Goal: Task Accomplishment & Management: Manage account settings

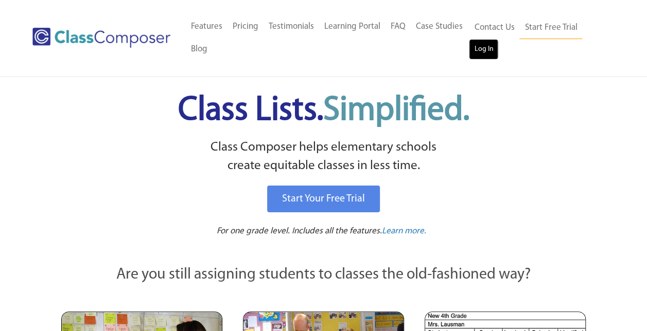
click at [480, 51] on link "Log In" at bounding box center [483, 49] width 29 height 21
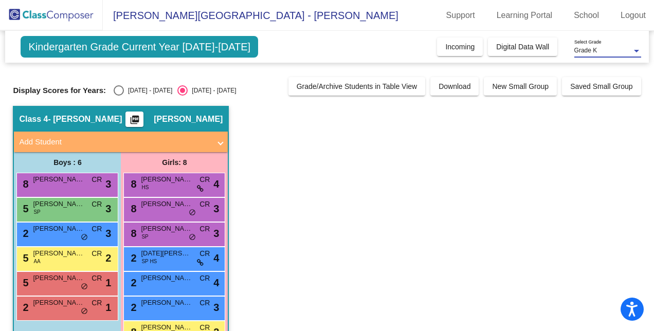
click at [614, 48] on div "Grade K" at bounding box center [604, 50] width 58 height 7
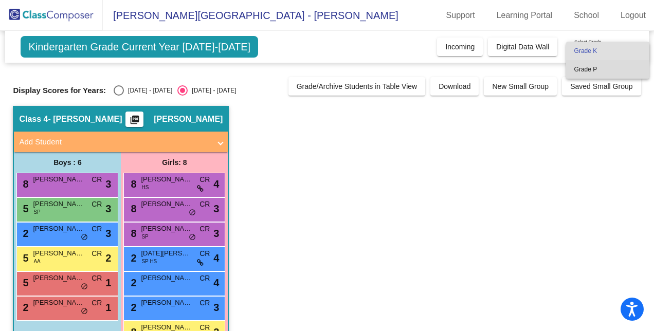
click at [605, 70] on span "Grade P" at bounding box center [608, 69] width 67 height 19
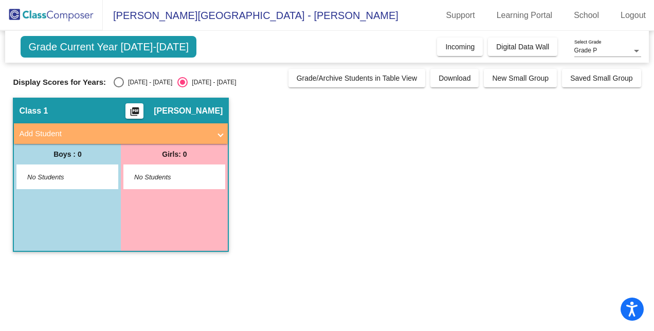
click at [134, 76] on div "Display Scores for Years: 2023 - 2024 2024 - 2025 Grade/Archive Students in Tab…" at bounding box center [327, 78] width 628 height 19
click at [142, 79] on div "2023 - 2024" at bounding box center [148, 82] width 48 height 9
click at [119, 87] on input "2023 - 2024" at bounding box center [118, 87] width 1 height 1
radio input "true"
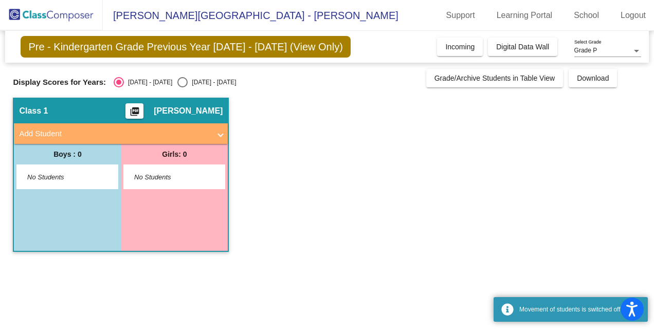
click at [188, 80] on div "2024 - 2025" at bounding box center [212, 82] width 48 height 9
click at [182, 87] on input "2024 - 2025" at bounding box center [182, 87] width 1 height 1
radio input "true"
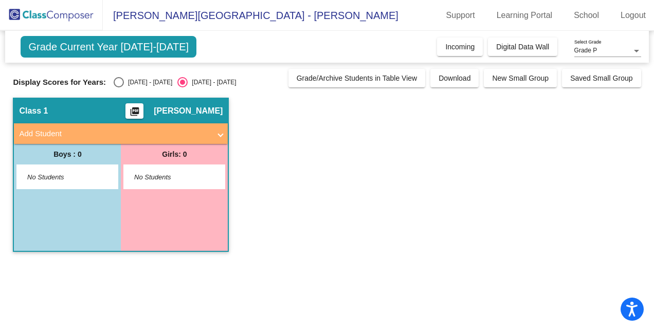
click at [593, 50] on span "Grade P" at bounding box center [586, 50] width 23 height 7
click at [593, 50] on span "Grade P" at bounding box center [608, 51] width 67 height 19
drag, startPoint x: 593, startPoint y: 50, endPoint x: 504, endPoint y: 210, distance: 182.4
click at [504, 210] on app-classroom "Class 1 picture_as_pdf [PERSON_NAME] Add Student First Name Last Name Student I…" at bounding box center [327, 180] width 628 height 165
click at [521, 45] on span "Digital Data Wall" at bounding box center [522, 47] width 53 height 8
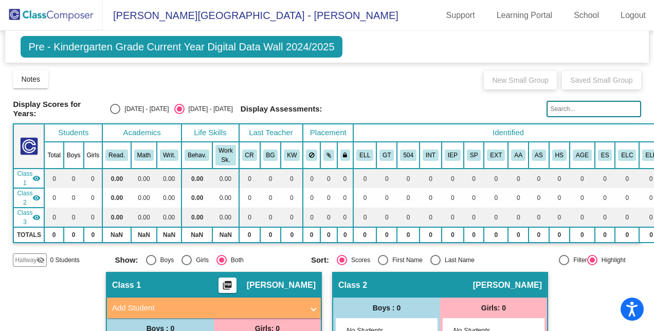
click at [120, 115] on div "Display Scores for Years: 2023 - 2024 2024 - 2025 Display Assessments:" at bounding box center [327, 109] width 628 height 19
click at [114, 108] on div "Select an option" at bounding box center [115, 109] width 10 height 10
click at [115, 114] on input "[DATE] - [DATE]" at bounding box center [115, 114] width 1 height 1
radio input "true"
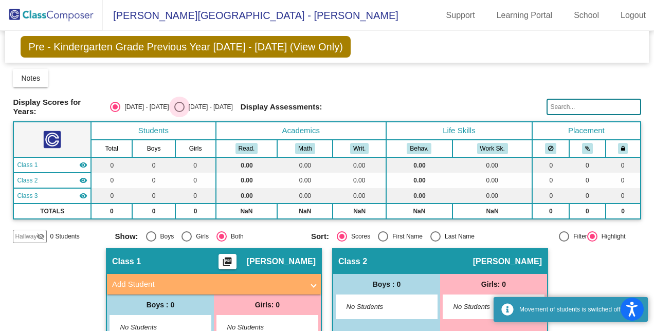
click at [174, 102] on div "Select an option" at bounding box center [179, 107] width 10 height 10
click at [179, 112] on input "[DATE] - [DATE]" at bounding box center [179, 112] width 1 height 1
radio input "true"
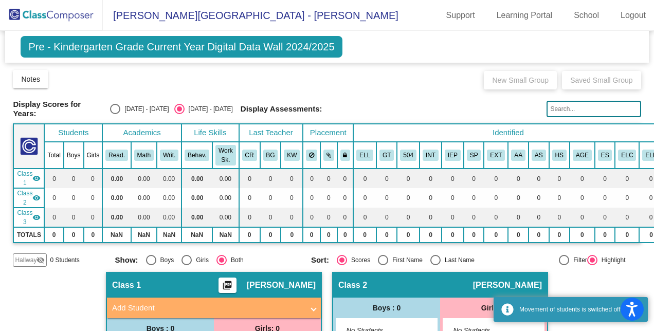
click at [140, 104] on div "[DATE] - [DATE]" at bounding box center [144, 108] width 48 height 9
click at [115, 114] on input "[DATE] - [DATE]" at bounding box center [115, 114] width 1 height 1
radio input "true"
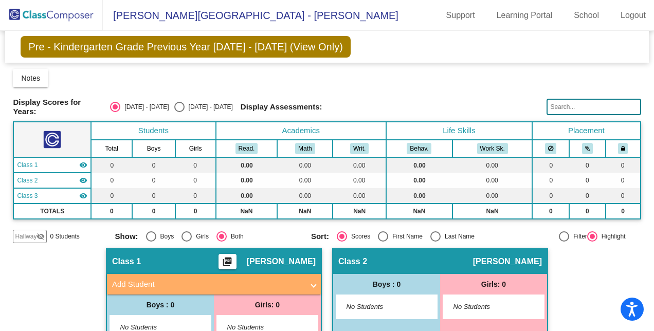
click at [195, 99] on div "Display Scores for Years: 2023 - 2024 2024 - 2025 Display Assessments:" at bounding box center [327, 107] width 628 height 19
click at [185, 102] on div "[DATE] - [DATE]" at bounding box center [209, 106] width 48 height 9
click at [180, 112] on input "[DATE] - [DATE]" at bounding box center [179, 112] width 1 height 1
radio input "true"
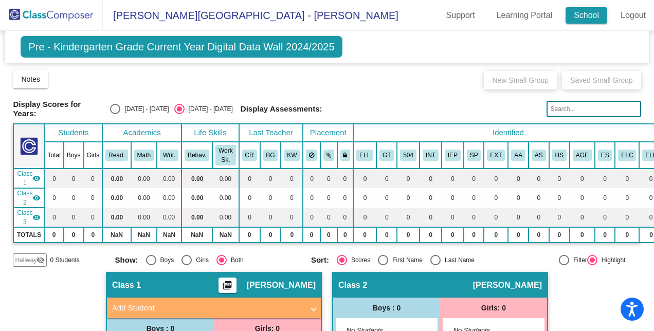
click at [575, 12] on link "School" at bounding box center [587, 15] width 42 height 16
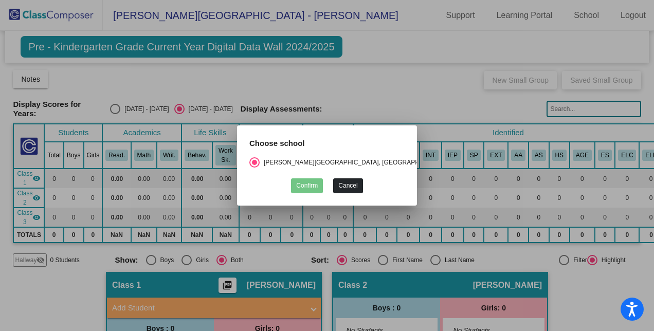
click at [352, 188] on button "Cancel" at bounding box center [347, 185] width 29 height 15
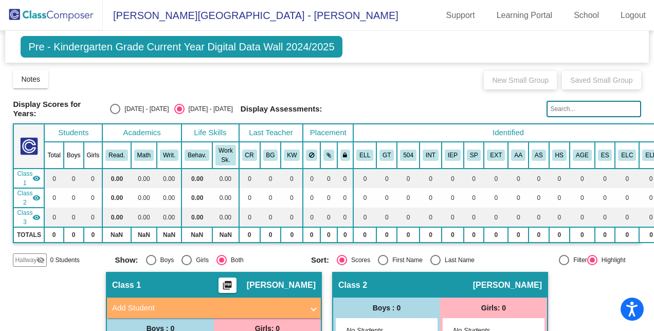
click at [42, 22] on img at bounding box center [51, 15] width 103 height 30
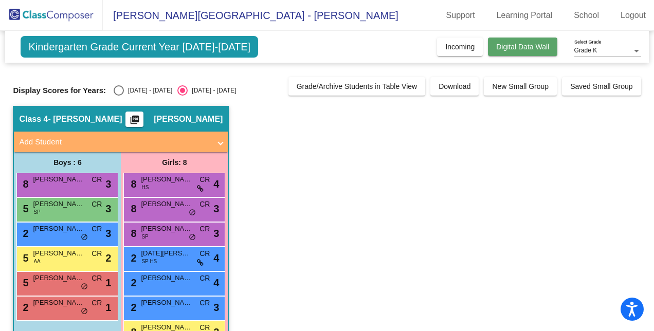
click at [521, 51] on button "Digital Data Wall" at bounding box center [522, 47] width 69 height 19
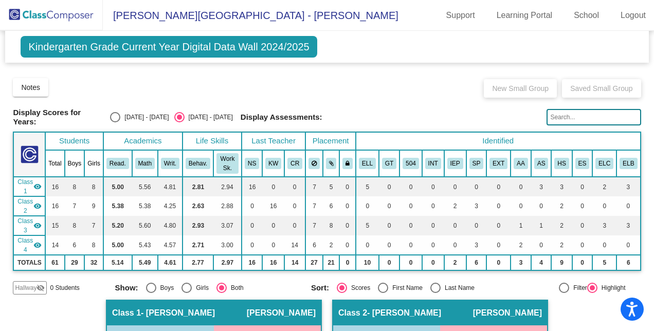
click at [71, 22] on img at bounding box center [51, 15] width 103 height 30
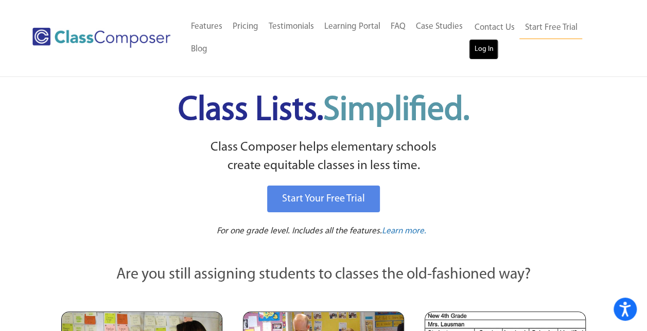
click at [485, 58] on link "Log In" at bounding box center [483, 49] width 29 height 21
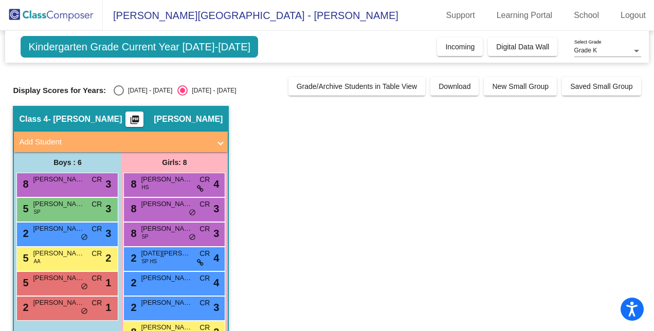
click at [626, 56] on div "Grade K Select Grade" at bounding box center [608, 48] width 67 height 17
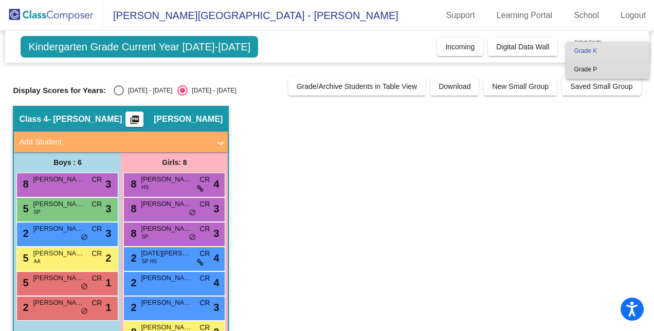
click at [581, 68] on span "Grade P" at bounding box center [608, 69] width 67 height 19
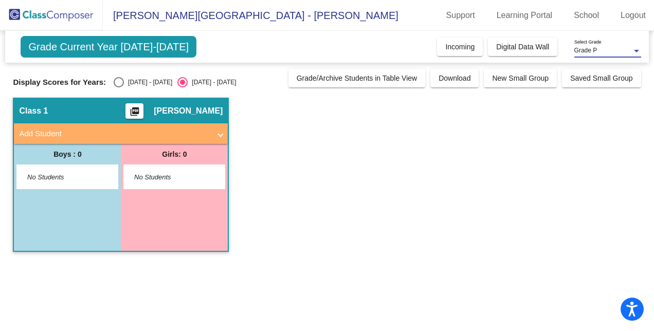
click at [138, 46] on span "Grade Current Year [DATE]-[DATE]" at bounding box center [109, 47] width 176 height 22
click at [577, 52] on span "Grade P" at bounding box center [586, 50] width 23 height 7
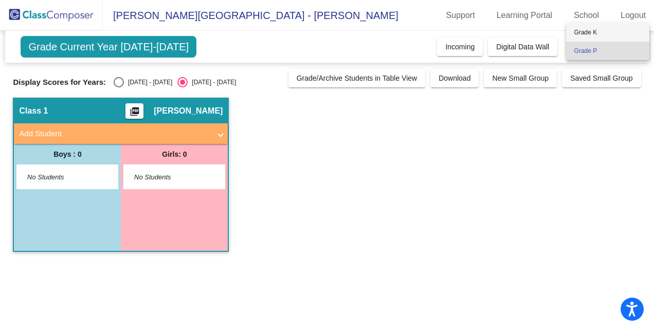
click at [579, 31] on span "Grade K" at bounding box center [608, 32] width 67 height 19
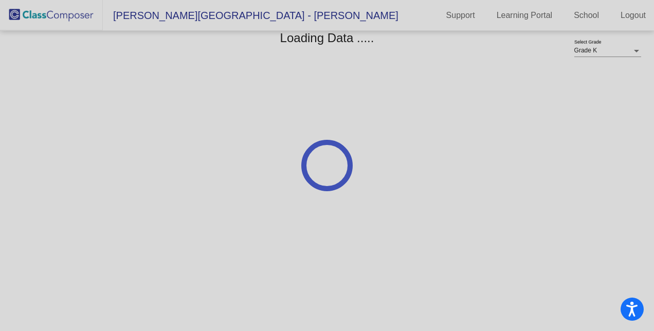
click at [579, 31] on div at bounding box center [327, 165] width 654 height 331
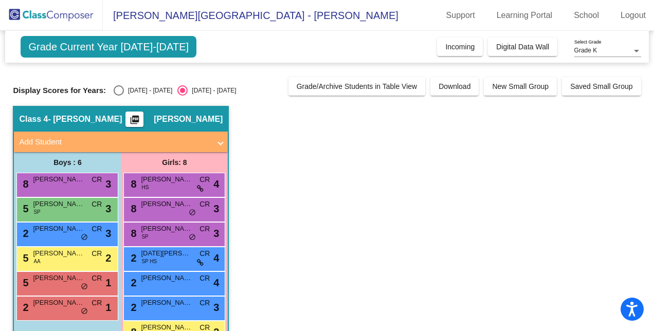
click at [349, 188] on app-classroom "Class 4 - [PERSON_NAME] picture_as_pdf [PERSON_NAME] Add Student First Name Las…" at bounding box center [327, 246] width 628 height 281
click at [606, 50] on div "Grade K" at bounding box center [604, 50] width 58 height 7
click at [457, 50] on div at bounding box center [327, 165] width 654 height 331
click at [457, 50] on span "Incoming" at bounding box center [459, 47] width 29 height 8
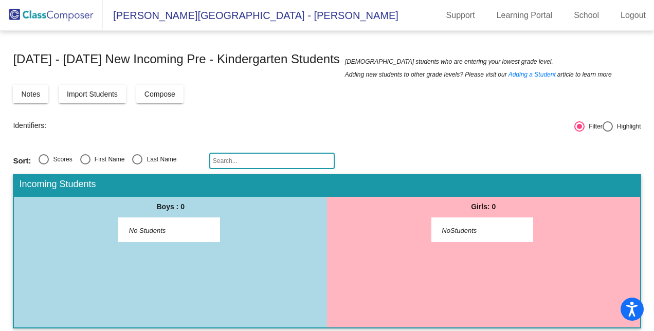
click at [554, 88] on div "Notes Import Students Compose View Compose View & Edit Compose" at bounding box center [327, 94] width 628 height 19
click at [185, 29] on mat-toolbar "[PERSON_NAME][GEOGRAPHIC_DATA] - [PERSON_NAME] Support Learning Portal School L…" at bounding box center [327, 15] width 654 height 31
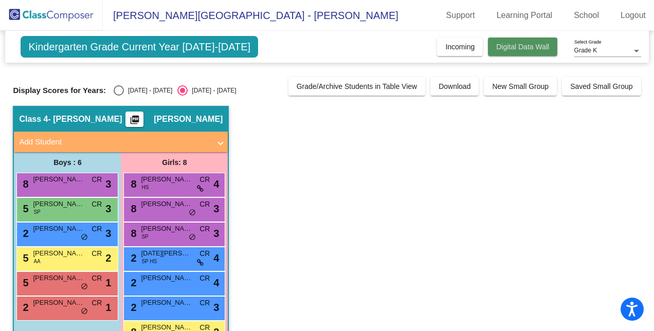
click at [518, 55] on button "Digital Data Wall" at bounding box center [522, 47] width 69 height 19
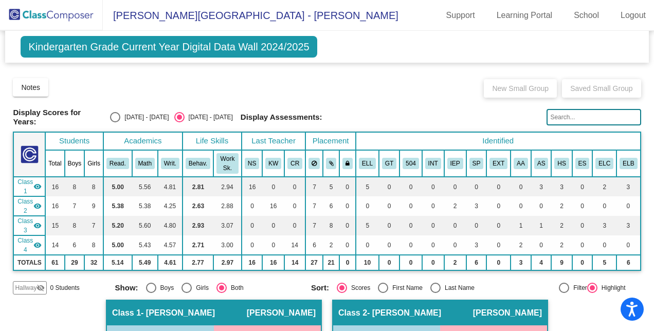
click at [88, 4] on img at bounding box center [51, 15] width 103 height 30
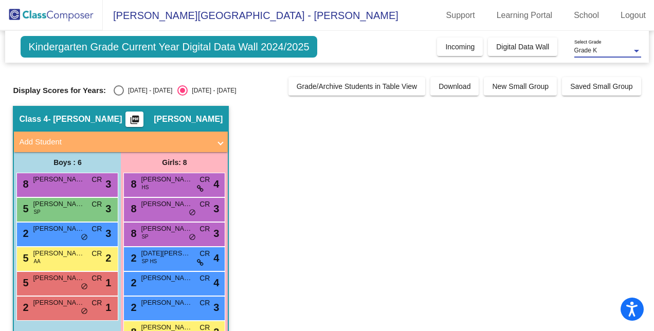
click at [597, 49] on div "Grade K" at bounding box center [604, 50] width 58 height 7
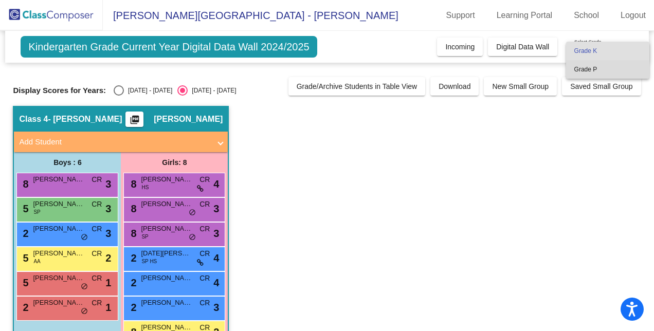
click at [588, 65] on span "Grade P" at bounding box center [608, 69] width 67 height 19
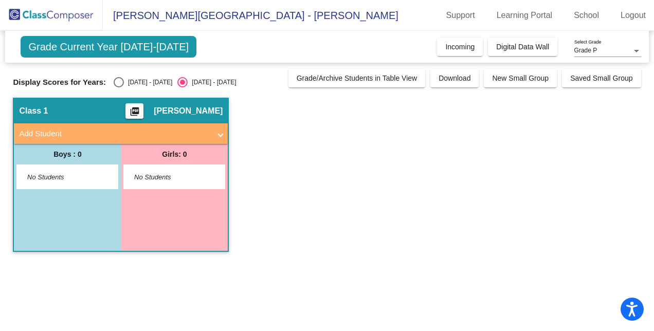
click at [94, 38] on span "Grade Current Year [DATE]-[DATE]" at bounding box center [109, 47] width 176 height 22
click at [378, 119] on app-classroom "Class 1 picture_as_pdf [PERSON_NAME] Add Student First Name Last Name Student I…" at bounding box center [327, 180] width 628 height 165
click at [520, 45] on span "Digital Data Wall" at bounding box center [522, 47] width 53 height 8
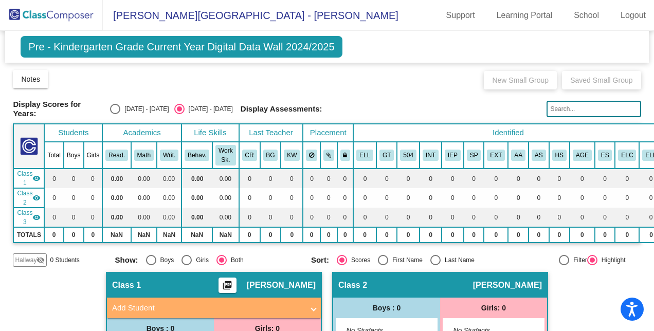
click at [520, 45] on div "Pre - Kindergarten Grade Current Year Digital Data Wall 2024/2025 Add, Move, or…" at bounding box center [326, 47] width 643 height 32
click at [35, 83] on span "Notes" at bounding box center [30, 79] width 19 height 8
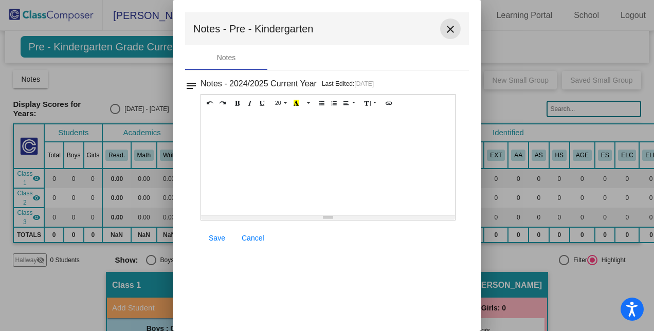
click at [454, 29] on mat-icon "close" at bounding box center [450, 29] width 12 height 12
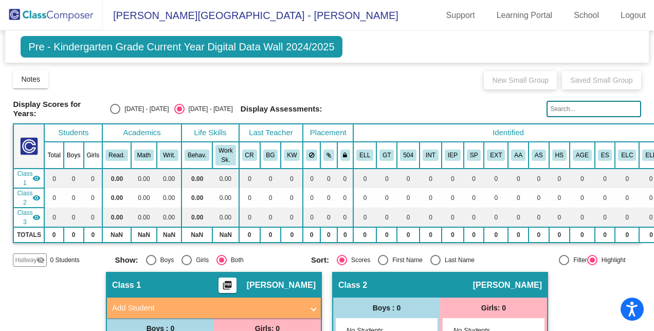
click at [246, 46] on span "Pre - Kindergarten Grade Current Year Digital Data Wall 2024/2025" at bounding box center [181, 47] width 321 height 22
click at [263, 292] on div "Class 1 picture_as_pdf [PERSON_NAME]" at bounding box center [214, 285] width 214 height 25
click at [214, 15] on span "[PERSON_NAME][GEOGRAPHIC_DATA] - [PERSON_NAME]" at bounding box center [251, 15] width 296 height 16
click at [43, 24] on img at bounding box center [51, 15] width 103 height 30
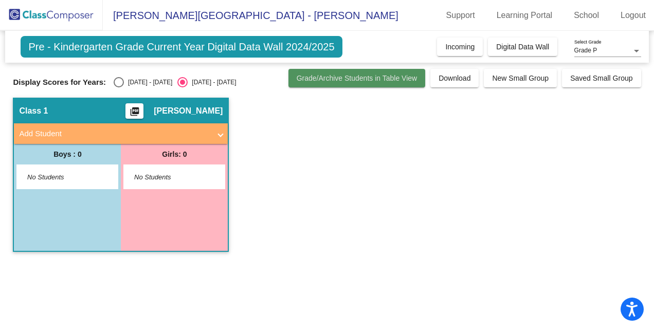
click at [362, 85] on button "Grade/Archive Students in Table View" at bounding box center [357, 78] width 137 height 19
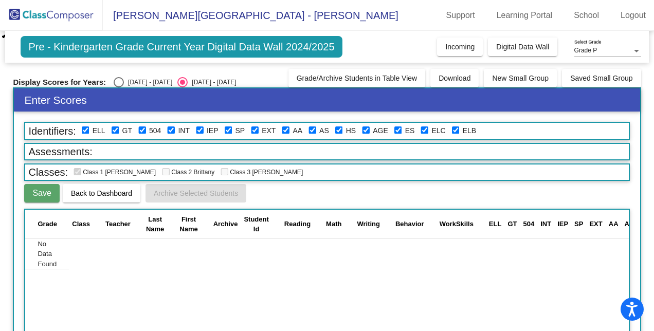
click at [196, 39] on span "Pre - Kindergarten Grade Current Year Digital Data Wall 2024/2025" at bounding box center [181, 47] width 321 height 22
click at [456, 50] on span "Incoming" at bounding box center [459, 47] width 29 height 8
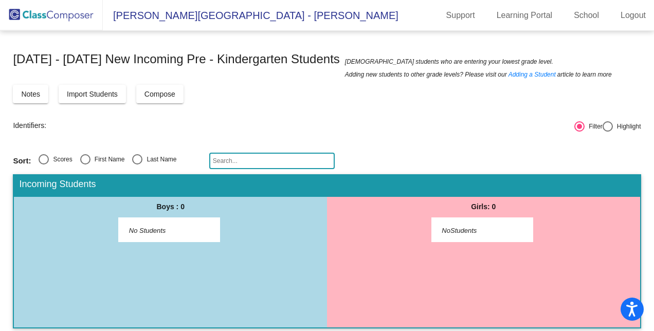
click at [75, 15] on img at bounding box center [51, 15] width 103 height 30
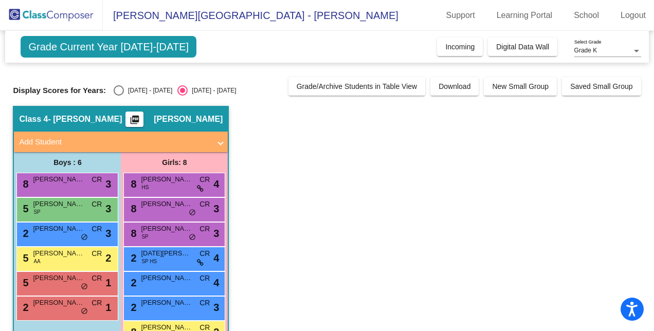
click at [14, 12] on img at bounding box center [51, 15] width 103 height 30
click at [585, 16] on link "School" at bounding box center [587, 15] width 42 height 16
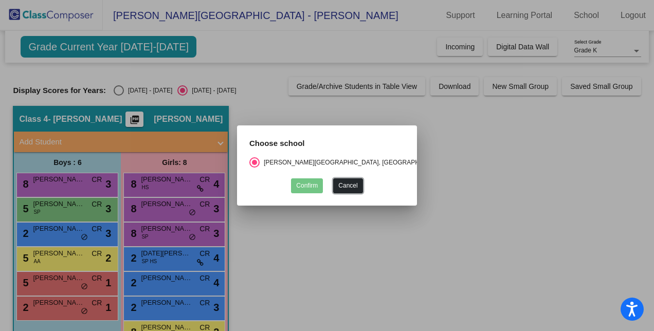
click at [353, 182] on button "Cancel" at bounding box center [347, 185] width 29 height 15
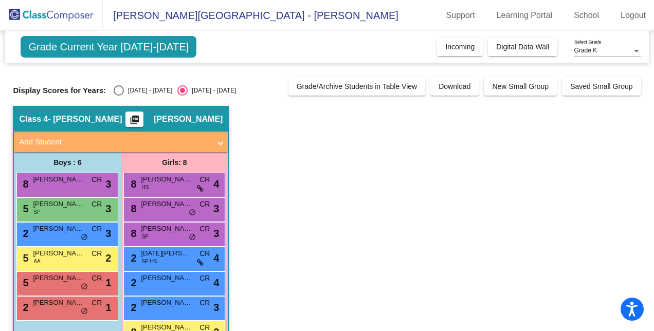
scroll to position [56, 0]
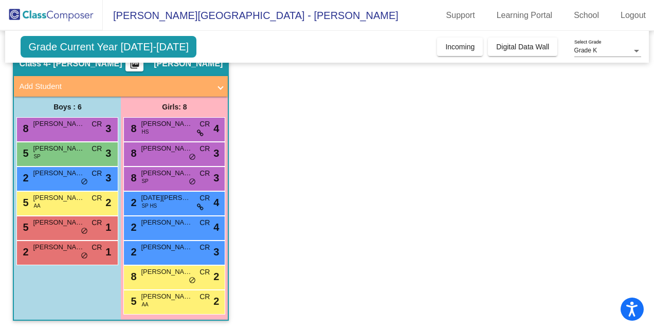
click at [291, 118] on app-classroom "Class 4 - [PERSON_NAME] picture_as_pdf [PERSON_NAME] Add Student First Name Las…" at bounding box center [327, 190] width 628 height 281
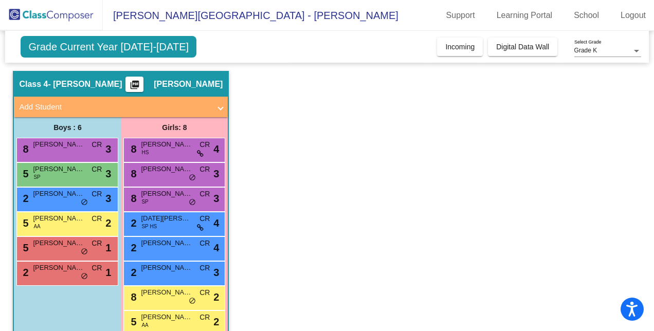
scroll to position [0, 0]
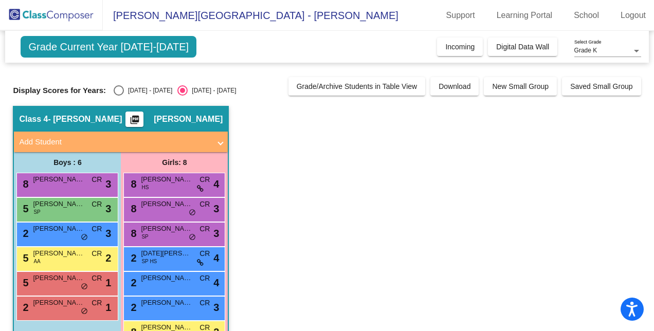
click at [62, 13] on img at bounding box center [51, 15] width 103 height 30
click at [124, 91] on div "[DATE] - [DATE]" at bounding box center [148, 90] width 48 height 9
click at [118, 96] on input "[DATE] - [DATE]" at bounding box center [118, 96] width 1 height 1
radio input "true"
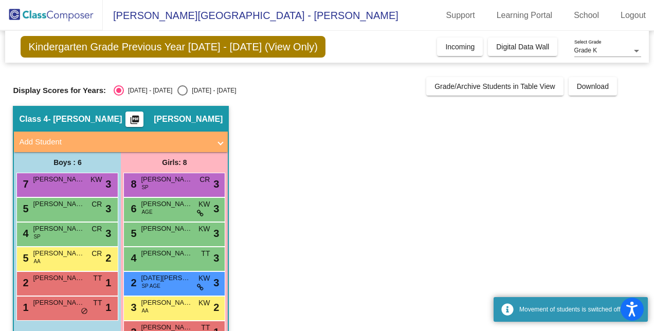
click at [153, 88] on div "[DATE] - [DATE]" at bounding box center [148, 90] width 48 height 9
click at [119, 96] on input "[DATE] - [DATE]" at bounding box center [118, 96] width 1 height 1
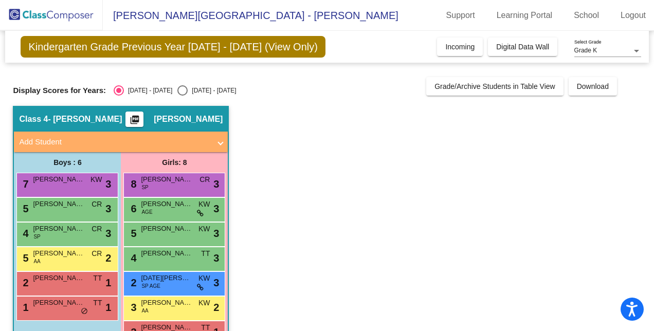
click at [188, 89] on div "[DATE] - [DATE]" at bounding box center [212, 90] width 48 height 9
click at [182, 96] on input "[DATE] - [DATE]" at bounding box center [182, 96] width 1 height 1
radio input "true"
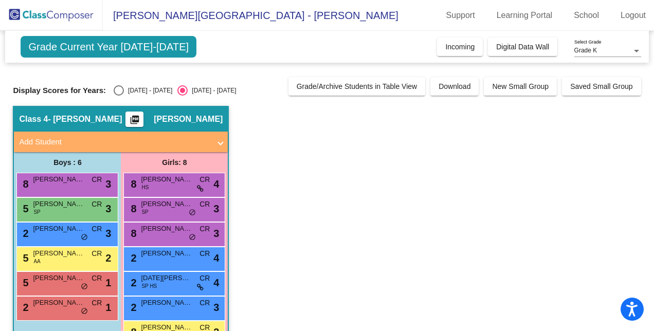
click at [625, 51] on div "Grade K" at bounding box center [604, 50] width 58 height 7
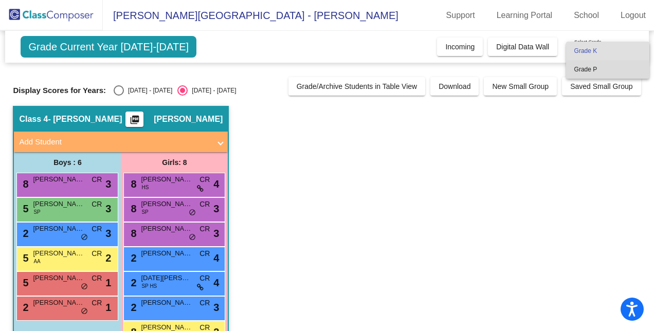
click at [615, 71] on span "Grade P" at bounding box center [608, 69] width 67 height 19
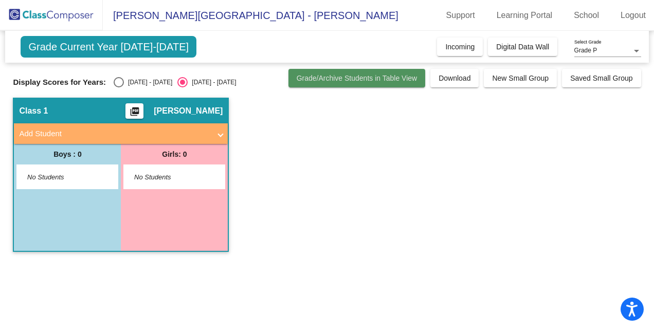
click at [353, 81] on span "Grade/Archive Students in Table View" at bounding box center [357, 78] width 121 height 8
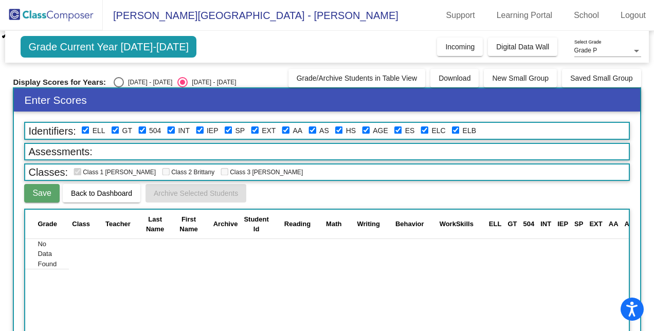
click at [158, 45] on span "Grade Current Year [DATE]-[DATE]" at bounding box center [109, 47] width 176 height 22
click at [468, 34] on div "Grade Current Year [DATE]-[DATE] Add, Move, or Retain Students Off On Incoming …" at bounding box center [326, 47] width 643 height 32
drag, startPoint x: 468, startPoint y: 34, endPoint x: 471, endPoint y: 49, distance: 15.3
click at [471, 49] on div "Grade Current Year [DATE]-[DATE] Add, Move, or Retain Students Off On Incoming …" at bounding box center [326, 47] width 643 height 32
click at [471, 49] on span "Incoming" at bounding box center [459, 47] width 29 height 8
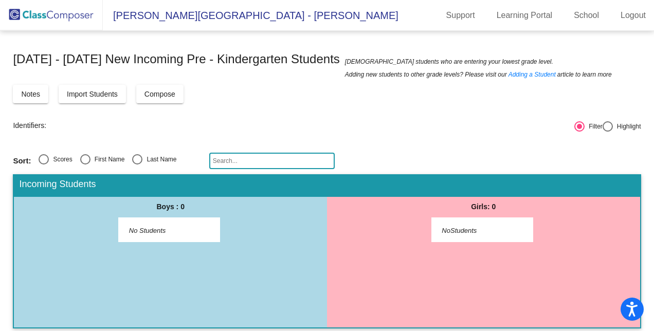
click at [492, 94] on div "Notes Import Students Compose View Compose View & Edit Compose" at bounding box center [327, 94] width 628 height 19
click at [169, 92] on span "Compose" at bounding box center [160, 94] width 31 height 8
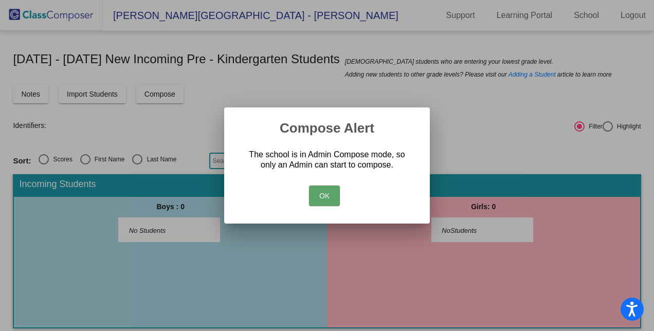
click at [324, 192] on button "OK" at bounding box center [324, 196] width 31 height 21
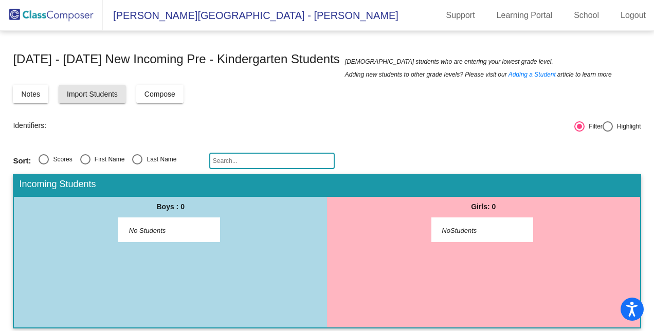
click at [83, 91] on span "Import Students" at bounding box center [92, 94] width 51 height 8
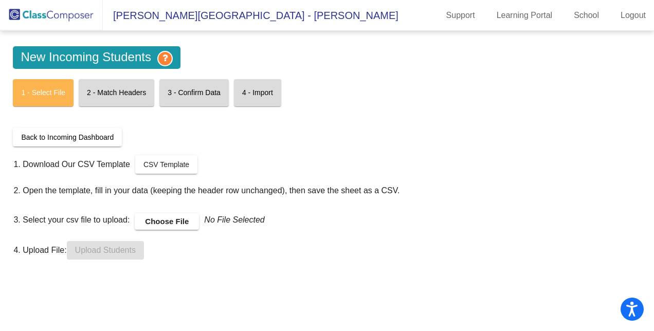
click at [148, 220] on label "Choose File" at bounding box center [167, 221] width 64 height 16
click at [0, 0] on input "Choose File" at bounding box center [0, 0] width 0 height 0
click at [171, 219] on label "Choose File" at bounding box center [167, 221] width 64 height 16
click at [0, 0] on input "Choose File" at bounding box center [0, 0] width 0 height 0
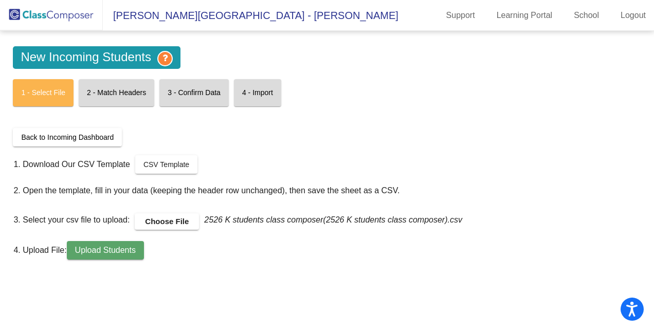
click at [138, 247] on button "Upload Students" at bounding box center [105, 250] width 77 height 19
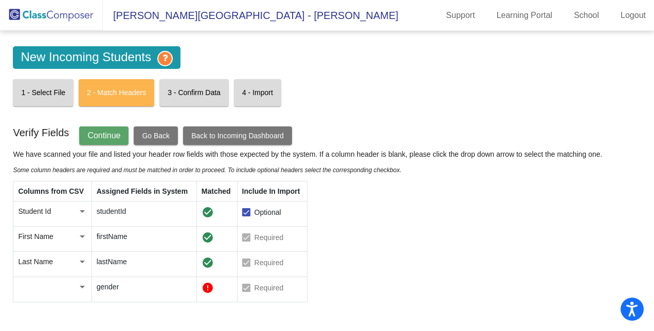
click at [86, 282] on td at bounding box center [52, 289] width 78 height 25
click at [81, 287] on div at bounding box center [82, 287] width 5 height 3
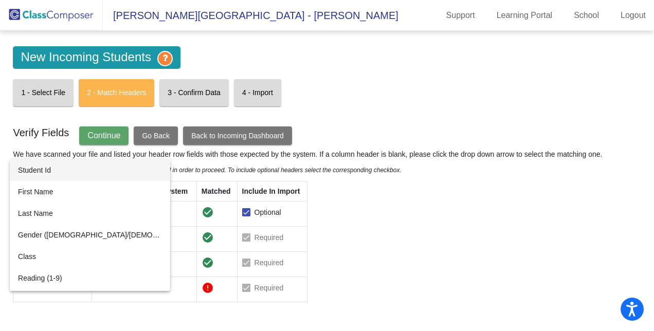
click at [151, 276] on div at bounding box center [327, 165] width 654 height 331
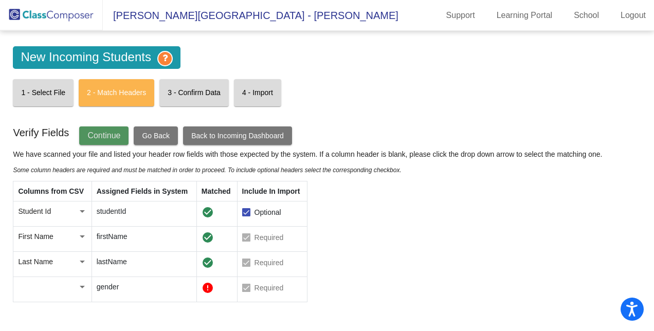
click at [96, 138] on span "Continue" at bounding box center [103, 135] width 33 height 9
click at [82, 286] on div at bounding box center [82, 287] width 5 height 3
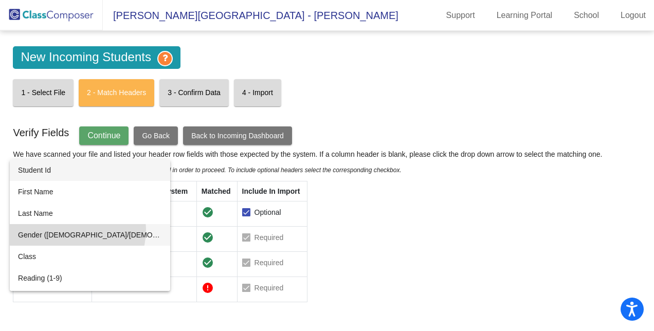
click at [77, 230] on span "Gender ([DEMOGRAPHIC_DATA]/[DEMOGRAPHIC_DATA])" at bounding box center [90, 235] width 144 height 22
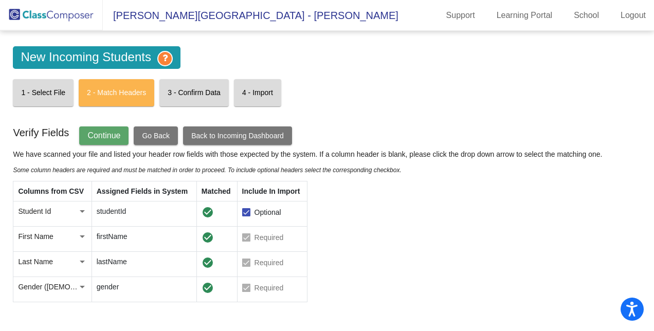
click at [319, 240] on div "Columns from CSV Assigned Fields in System Matched Include In Import Student Id…" at bounding box center [307, 241] width 589 height 121
click at [110, 133] on span "Continue" at bounding box center [103, 135] width 33 height 9
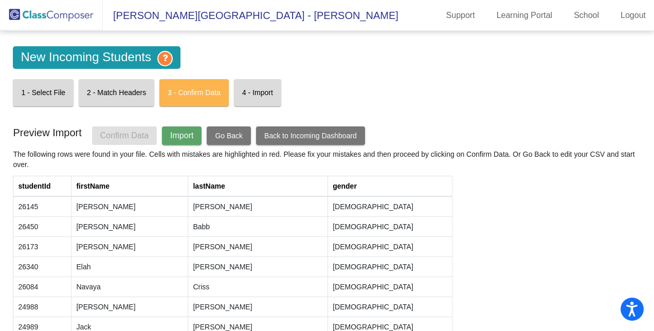
click at [174, 135] on span "Import" at bounding box center [181, 135] width 23 height 9
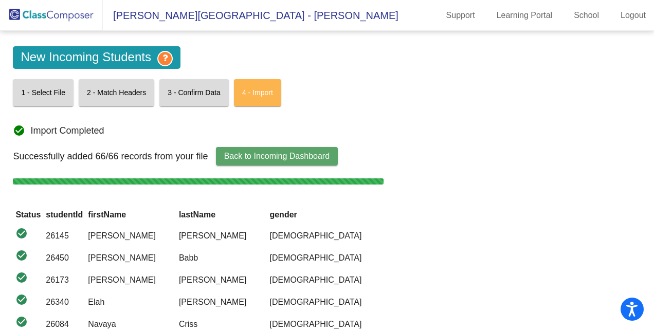
click at [283, 153] on span "Back to Incoming Dashboard" at bounding box center [276, 156] width 105 height 9
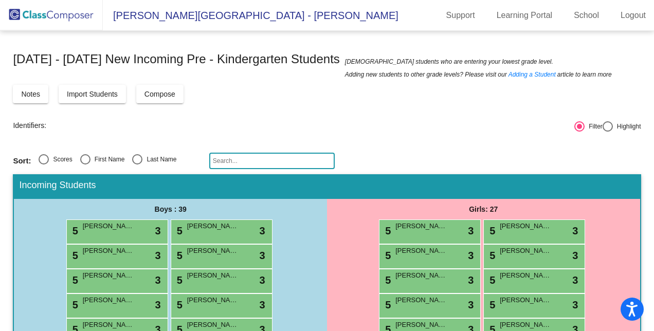
click at [315, 160] on input "text" at bounding box center [272, 161] width 126 height 16
click at [73, 8] on img at bounding box center [51, 15] width 103 height 30
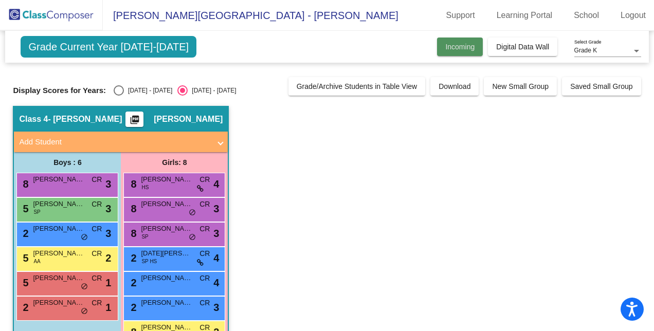
click at [479, 42] on button "Incoming" at bounding box center [460, 47] width 46 height 19
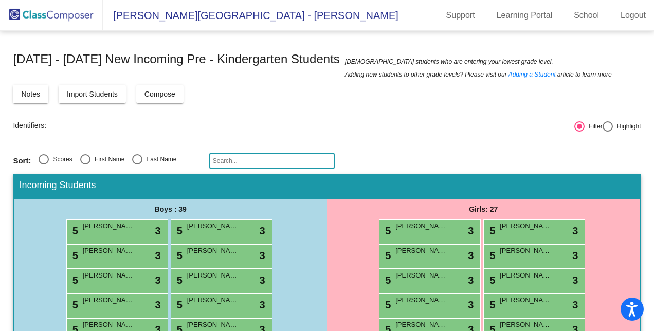
click at [83, 17] on img at bounding box center [51, 15] width 103 height 30
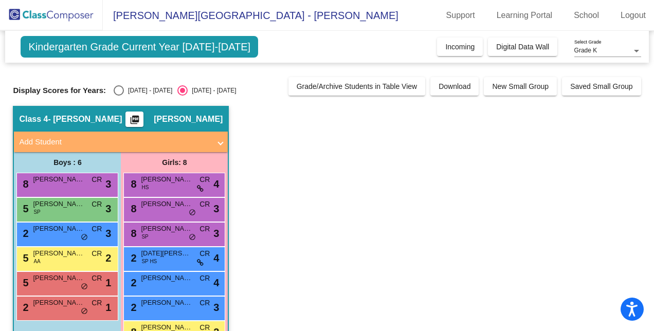
click at [585, 51] on span "Grade K" at bounding box center [586, 50] width 23 height 7
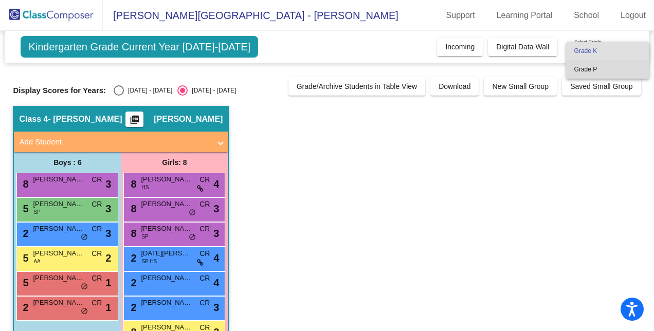
click at [590, 75] on span "Grade P" at bounding box center [608, 69] width 67 height 19
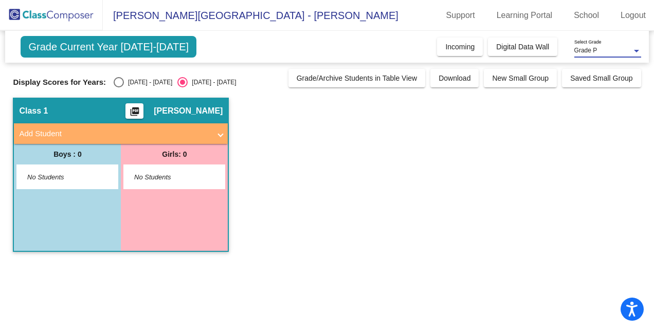
click at [132, 20] on span "[PERSON_NAME][GEOGRAPHIC_DATA] - [PERSON_NAME]" at bounding box center [251, 15] width 296 height 16
click at [27, 17] on img at bounding box center [51, 15] width 103 height 30
click at [520, 43] on span "Digital Data Wall" at bounding box center [522, 47] width 53 height 8
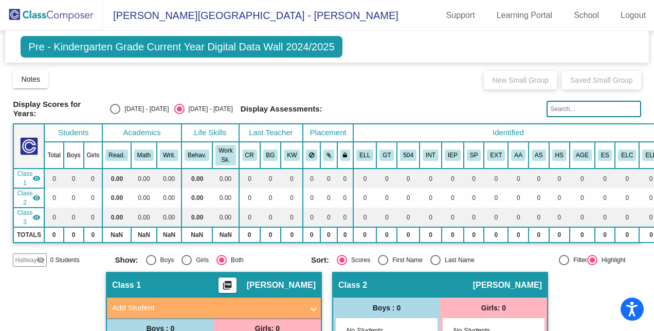
click at [89, 52] on span "Pre - Kindergarten Grade Current Year Digital Data Wall 2024/2025" at bounding box center [181, 47] width 321 height 22
click at [145, 9] on span "[PERSON_NAME][GEOGRAPHIC_DATA] - [PERSON_NAME]" at bounding box center [251, 15] width 296 height 16
click at [51, 14] on img at bounding box center [51, 15] width 103 height 30
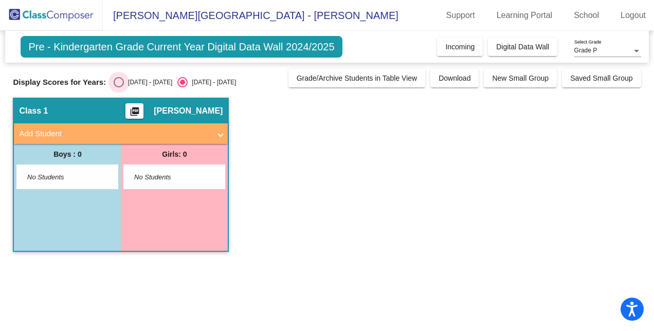
click at [119, 82] on div "Select an option" at bounding box center [119, 82] width 0 height 0
click at [118, 87] on input "[DATE] - [DATE]" at bounding box center [118, 87] width 1 height 1
radio input "true"
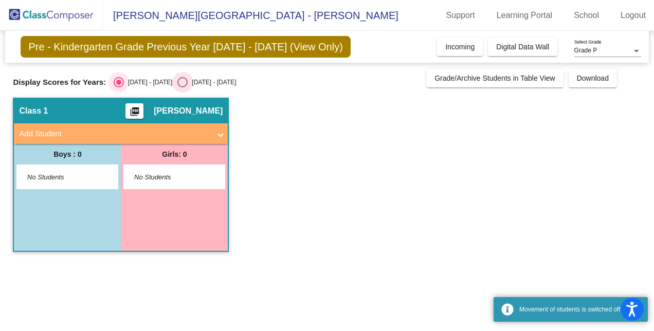
click at [177, 82] on div "Select an option" at bounding box center [182, 82] width 10 height 10
click at [182, 87] on input "[DATE] - [DATE]" at bounding box center [182, 87] width 1 height 1
radio input "true"
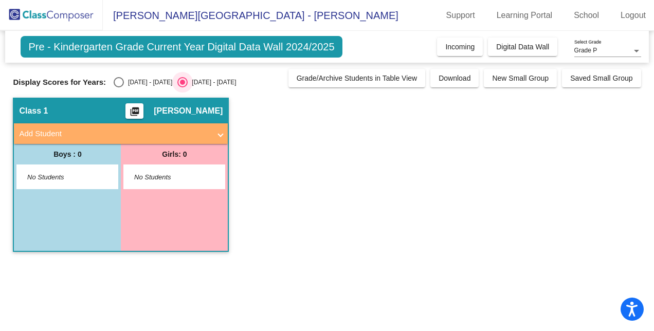
click at [603, 53] on div "Grade P" at bounding box center [604, 50] width 58 height 7
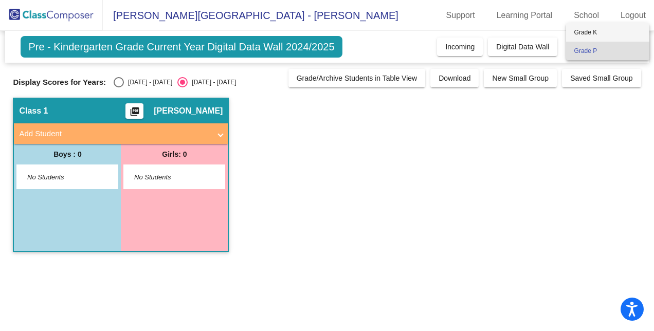
click at [578, 40] on span "Grade K" at bounding box center [608, 32] width 67 height 19
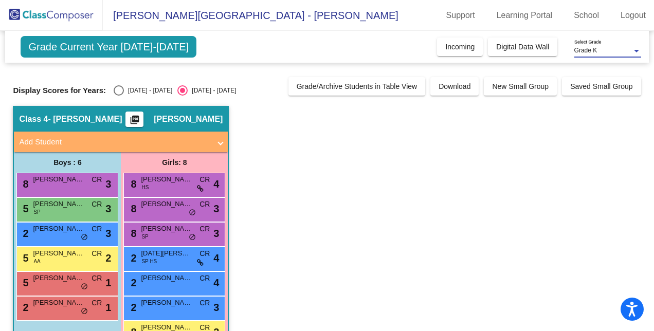
click at [29, 16] on img at bounding box center [51, 15] width 103 height 30
click at [73, 51] on span "Grade Current Year [DATE]-[DATE]" at bounding box center [109, 47] width 176 height 22
click at [446, 41] on button "Incoming" at bounding box center [460, 47] width 46 height 19
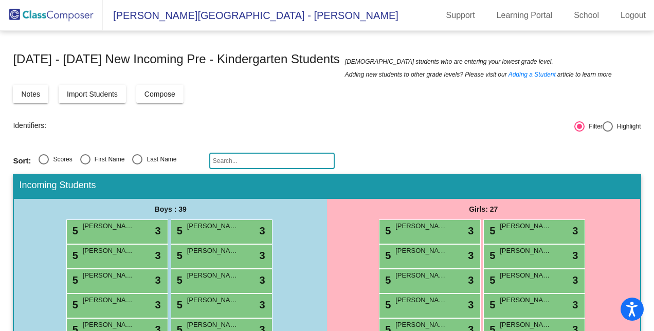
scroll to position [2, 0]
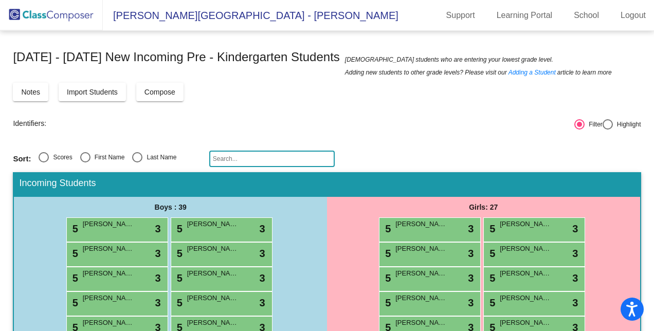
click at [163, 9] on span "[PERSON_NAME][GEOGRAPHIC_DATA] - [PERSON_NAME]" at bounding box center [251, 15] width 296 height 16
click at [71, 15] on img at bounding box center [51, 15] width 103 height 30
